Goal: Go to known website: Go to known website

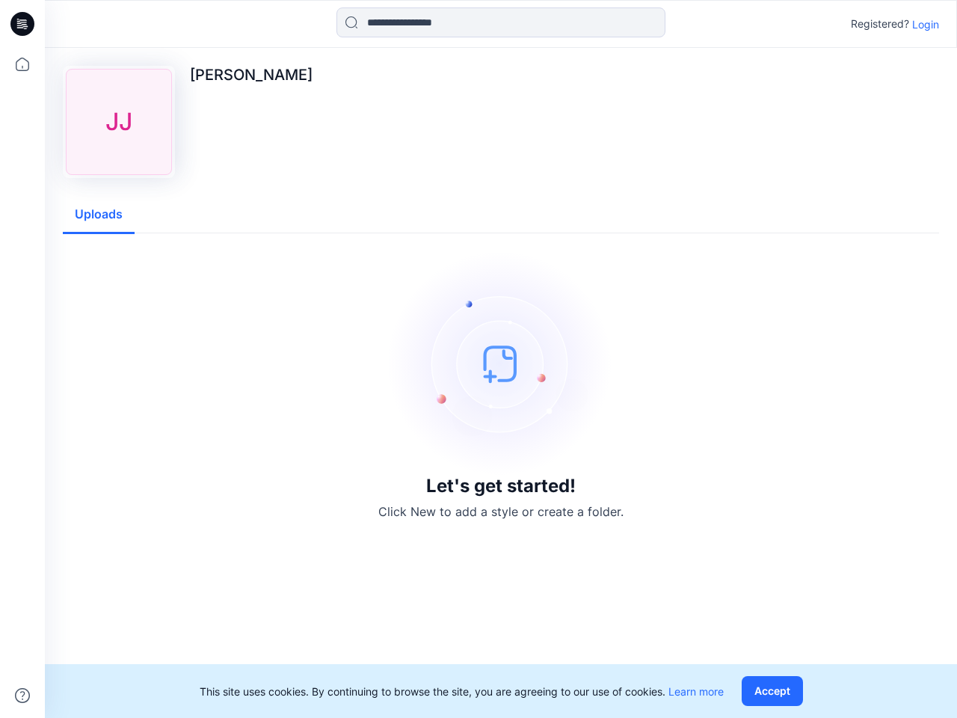
click at [478, 359] on img at bounding box center [501, 363] width 224 height 224
click at [23, 24] on icon at bounding box center [25, 24] width 6 height 1
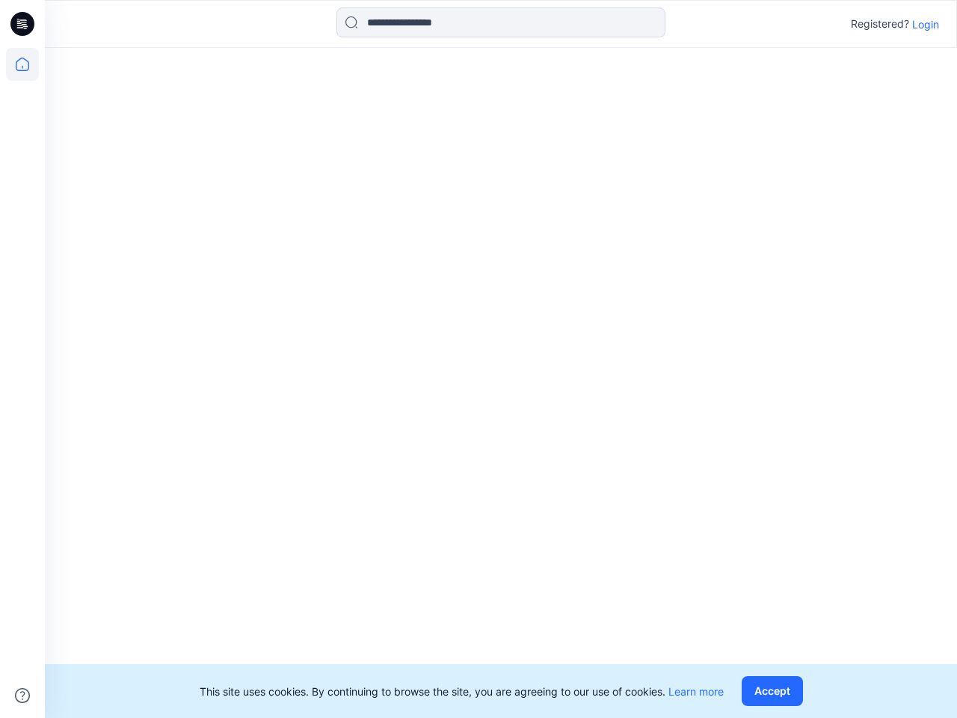
click at [22, 64] on icon at bounding box center [22, 64] width 33 height 33
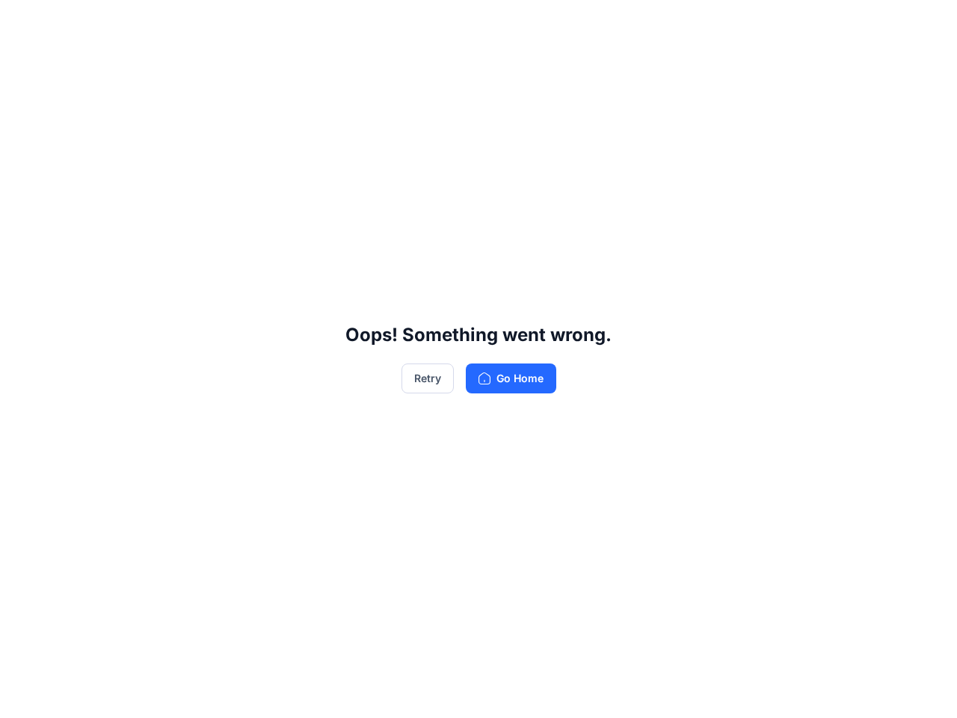
click at [22, 695] on div "Oops! Something went wrong. Retry Go Home" at bounding box center [478, 359] width 957 height 718
click at [501, 22] on div "Oops! Something went wrong. Retry Go Home" at bounding box center [478, 359] width 957 height 718
click at [926, 24] on div "Oops! Something went wrong. Retry Go Home" at bounding box center [478, 359] width 957 height 718
click at [99, 215] on div "Oops! Something went wrong. Retry Go Home" at bounding box center [478, 359] width 957 height 718
click at [775, 691] on div "Oops! Something went wrong. Retry Go Home" at bounding box center [478, 359] width 957 height 718
